Goal: Entertainment & Leisure: Consume media (video, audio)

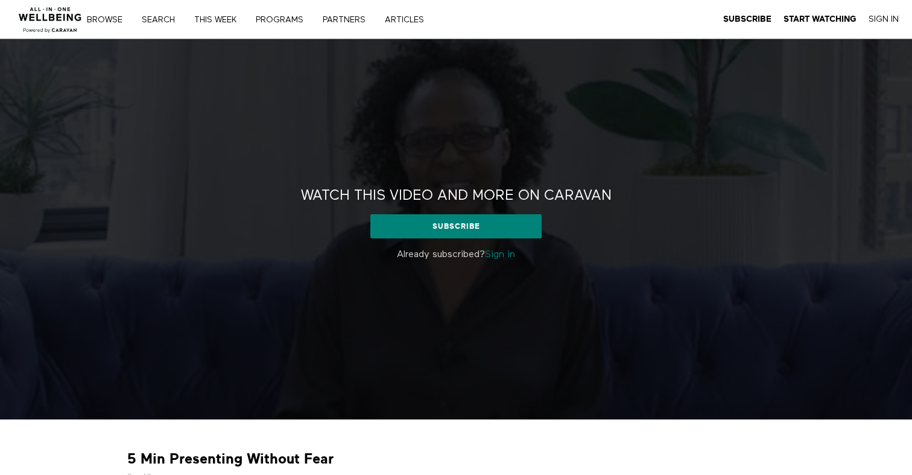
scroll to position [237, 0]
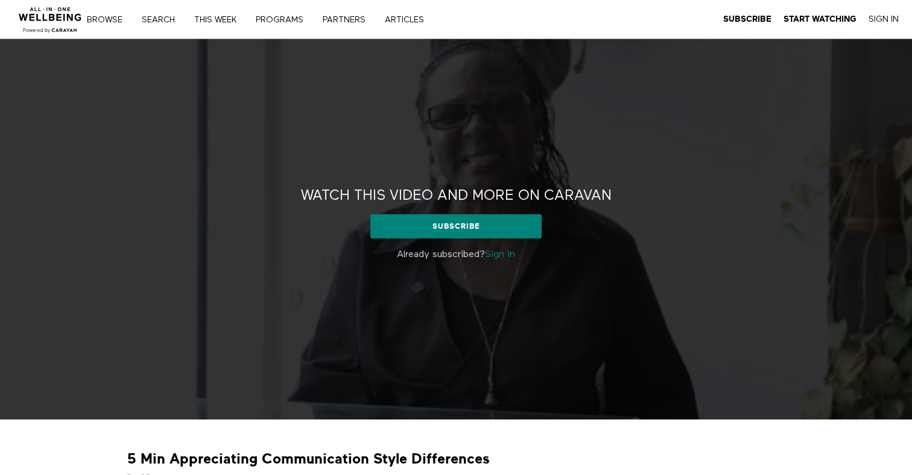
scroll to position [237, 0]
